Goal: Information Seeking & Learning: Learn about a topic

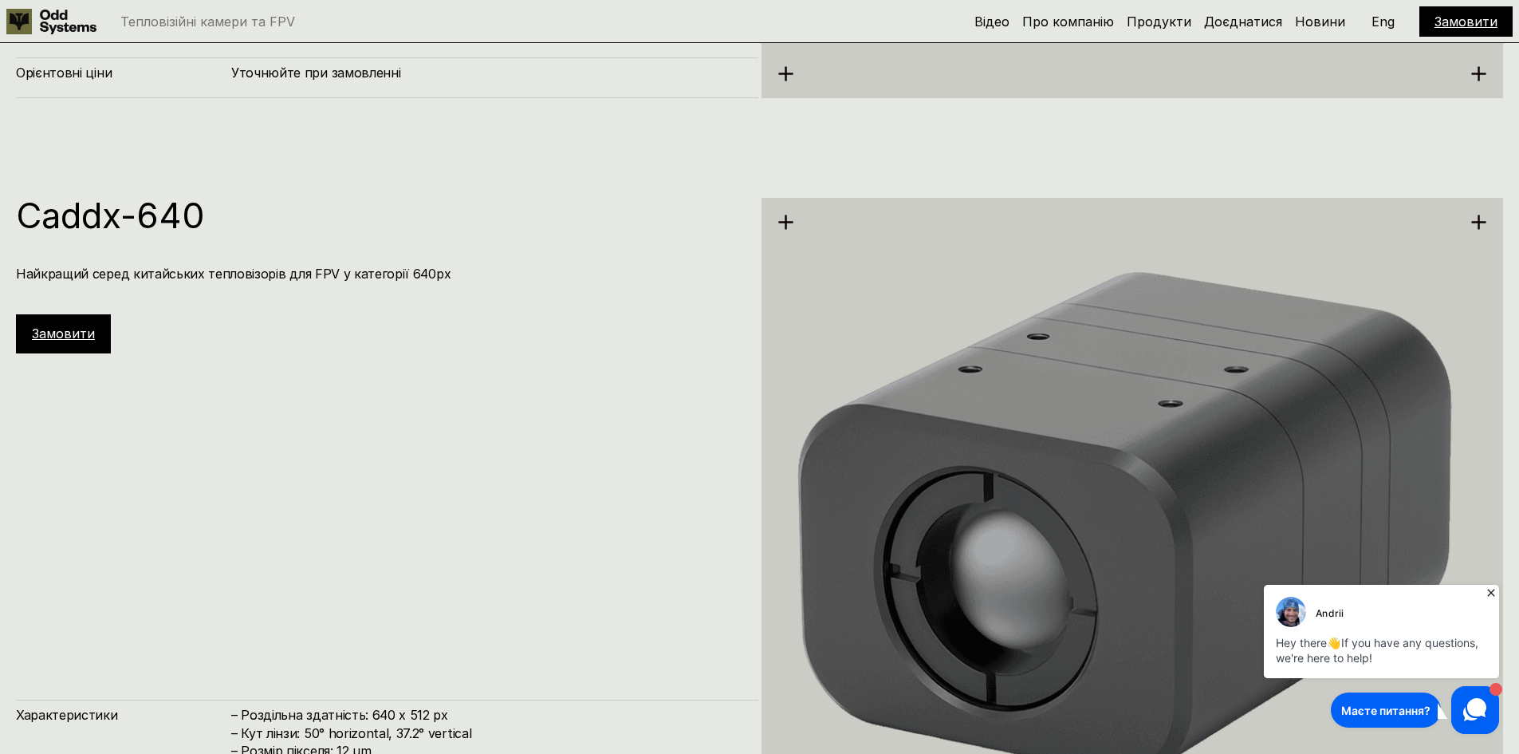
scroll to position [4503, 0]
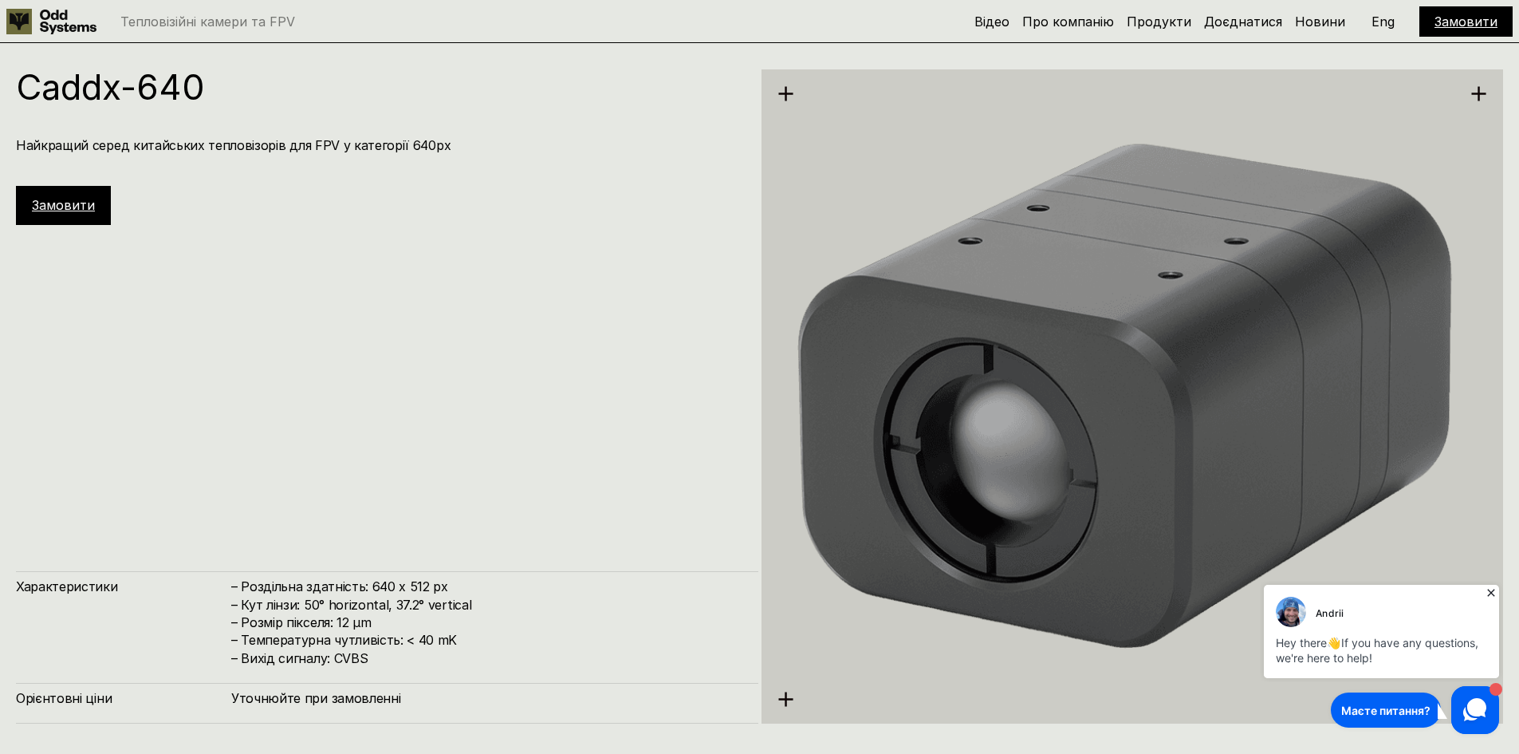
click at [90, 99] on h1 "Caddx-640" at bounding box center [379, 86] width 727 height 35
click at [628, 382] on div "Caddx-640 Найкращий серед китайських тепловізорів для FPV у категорії 640px Зам…" at bounding box center [387, 396] width 742 height 654
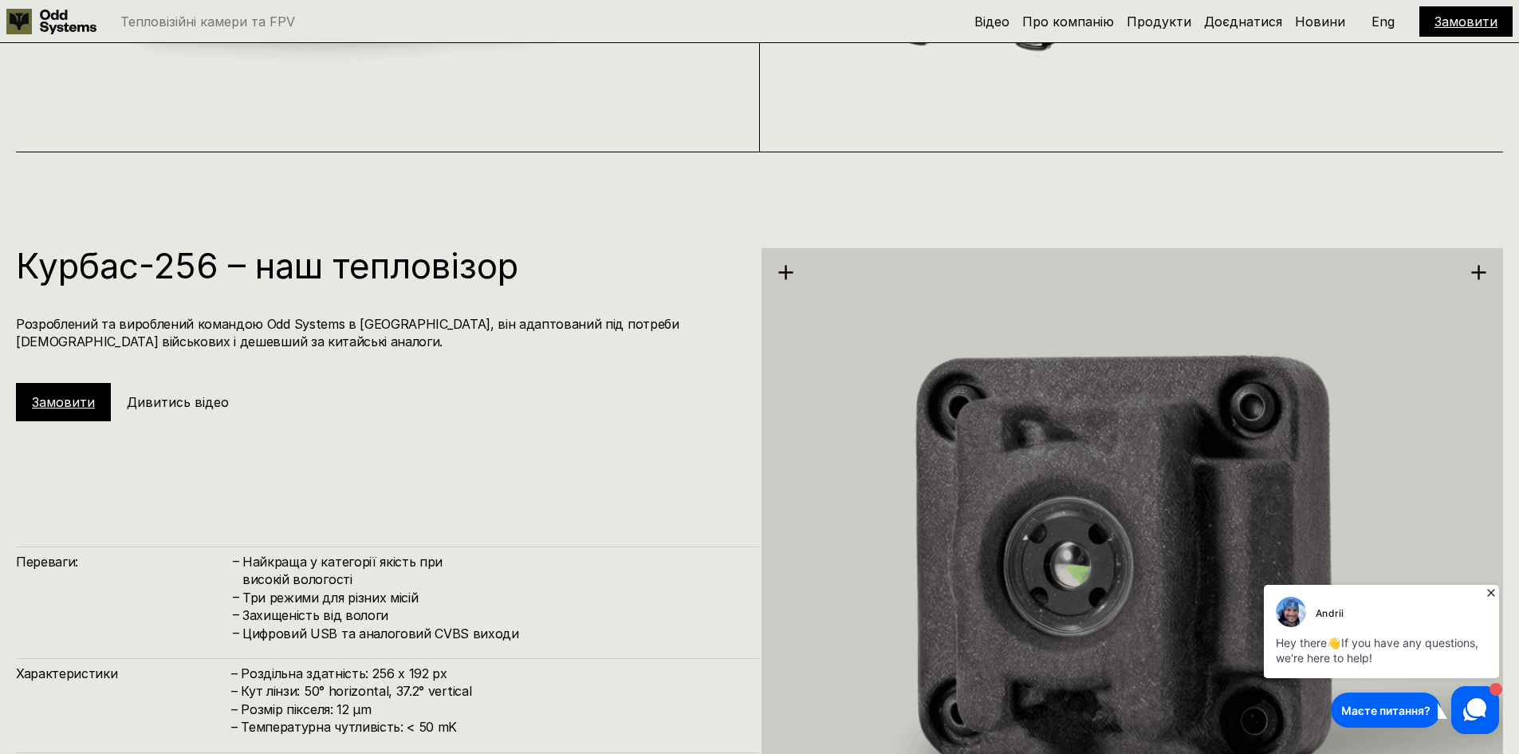
scroll to position [2429, 0]
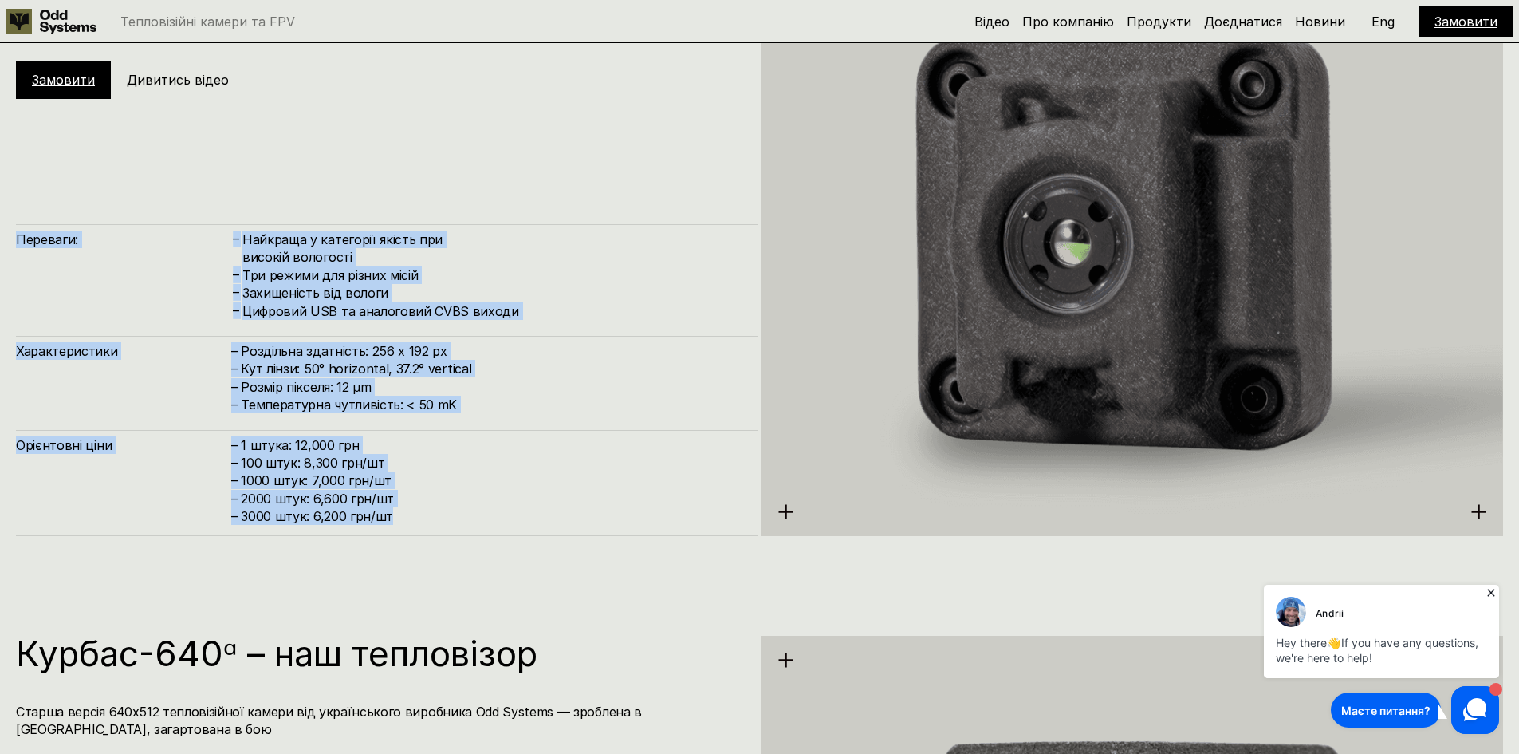
drag, startPoint x: 455, startPoint y: 518, endPoint x: 17, endPoint y: 212, distance: 534.5
click at [15, 211] on div "Курбас-256 – наш тепловізор Розроблений та вироблений командою Odd Systems в [G…" at bounding box center [759, 207] width 1519 height 754
click at [17, 213] on div "Курбас-256 – наш тепловізор Розроблений та вироблений командою Odd Systems в [G…" at bounding box center [387, 231] width 742 height 610
drag, startPoint x: 16, startPoint y: 238, endPoint x: 464, endPoint y: 515, distance: 526.8
click at [464, 515] on div "Переваги: – Найкраща у категорії якість при високій вологості – Три режими для …" at bounding box center [387, 380] width 742 height 312
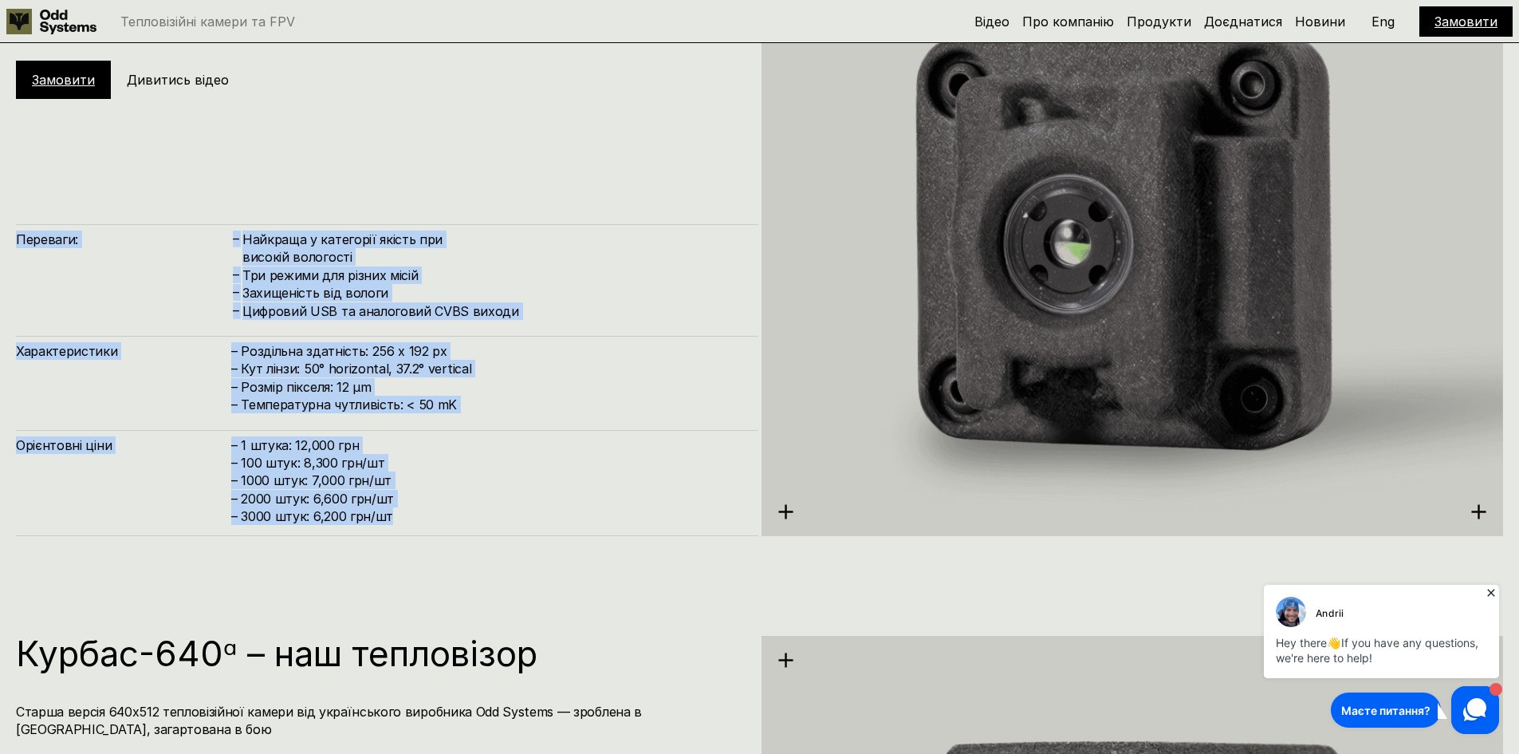
click at [464, 515] on h4 "– 1 штука: 12,000 грн – 100 штук: 8,300 грн/шт – 1000 штук: 7,000 грн/шт – 2000…" at bounding box center [486, 480] width 511 height 89
drag, startPoint x: 462, startPoint y: 523, endPoint x: 14, endPoint y: 228, distance: 536.6
click at [14, 228] on div "Курбас-256 – наш тепловізор Розроблений та вироблений командою Odd Systems в [G…" at bounding box center [759, 207] width 1519 height 754
click at [41, 238] on h4 "Переваги:" at bounding box center [123, 239] width 215 height 18
click at [22, 240] on h4 "Переваги:" at bounding box center [123, 239] width 215 height 18
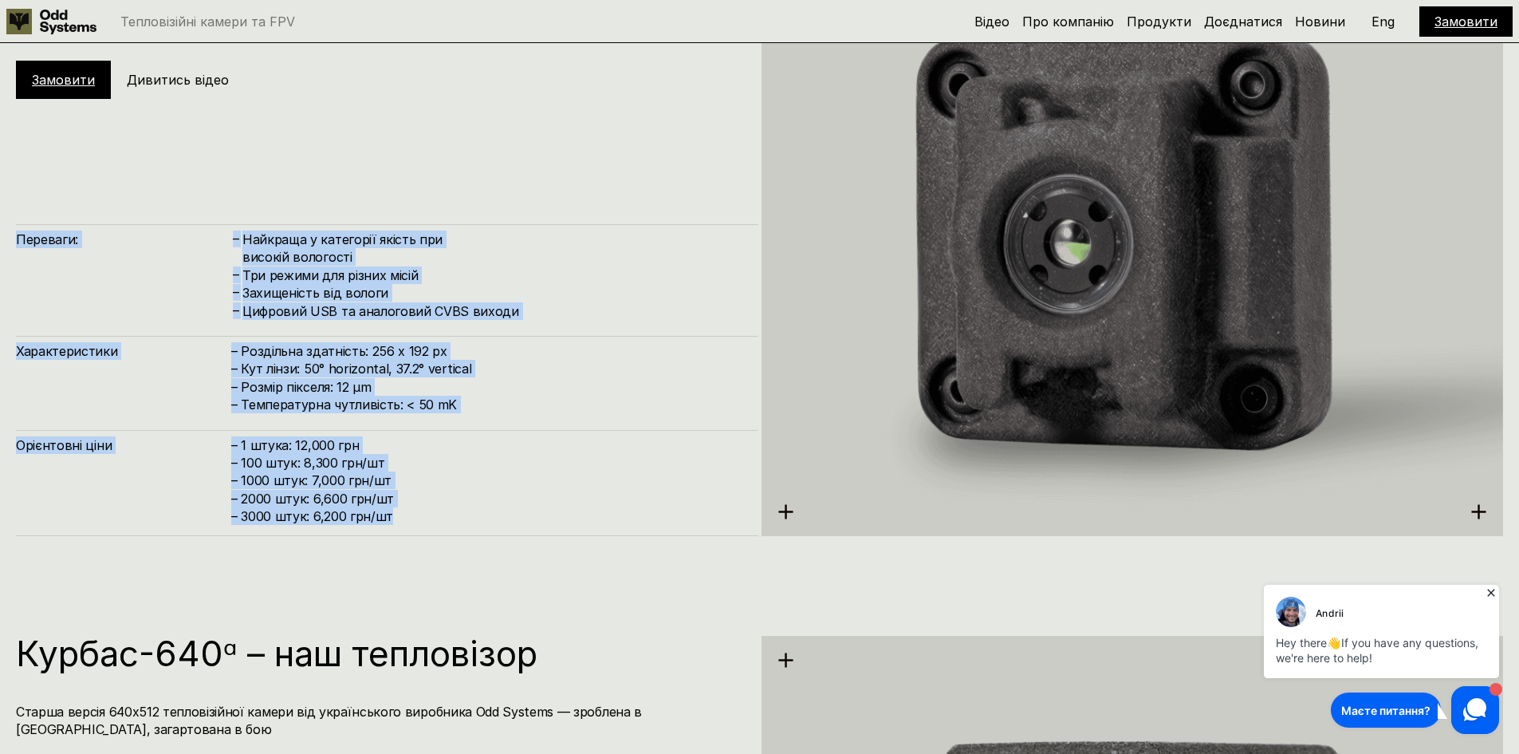
drag, startPoint x: 16, startPoint y: 240, endPoint x: 455, endPoint y: 510, distance: 515.3
click at [455, 510] on div "Переваги: – Найкраща у категорії якість при високій вологості – Три режими для …" at bounding box center [387, 380] width 742 height 312
click at [455, 510] on h4 "– 1 штука: 12,000 грн – 100 штук: 8,300 грн/шт – 1000 штук: 7,000 грн/шт – 2000…" at bounding box center [486, 480] width 511 height 89
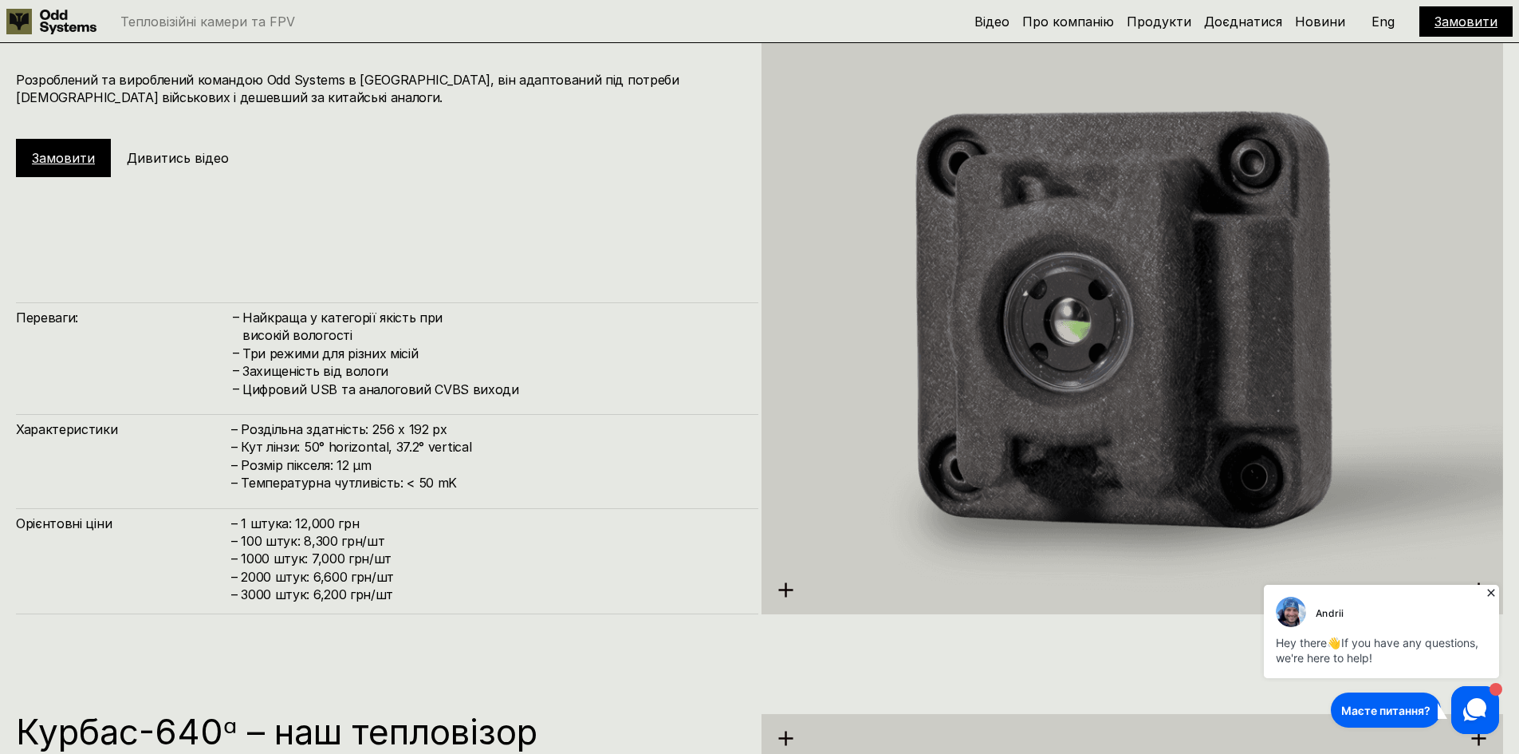
scroll to position [2349, 0]
